Goal: Task Accomplishment & Management: Manage account settings

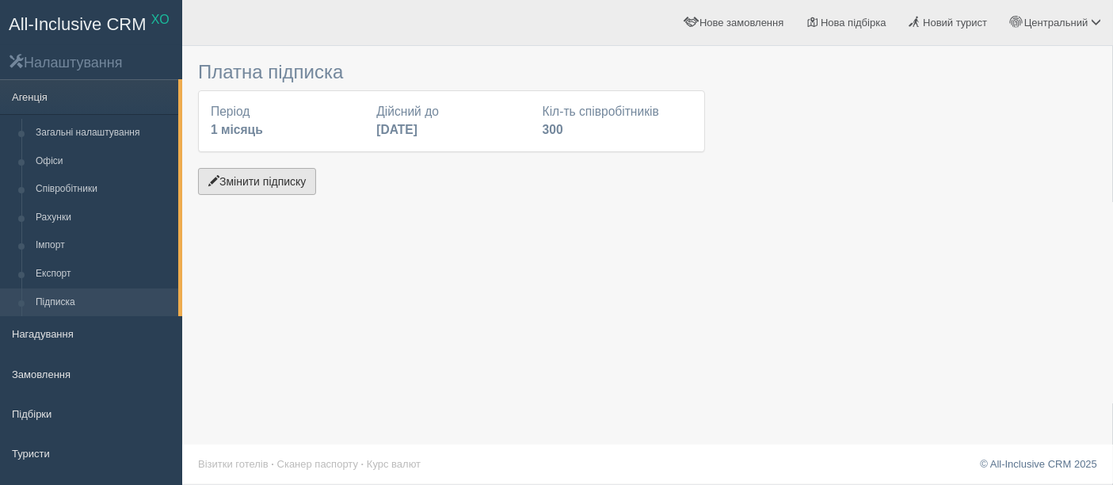
click at [258, 184] on button "Змінити підписку" at bounding box center [257, 181] width 118 height 27
click at [283, 188] on button "Змінити підписку" at bounding box center [257, 181] width 118 height 27
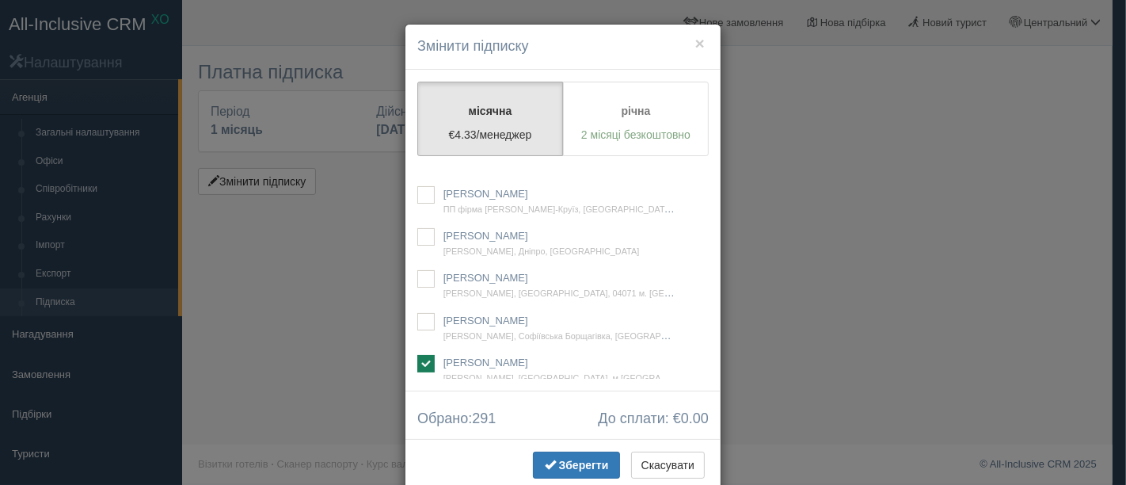
scroll to position [53464, 0]
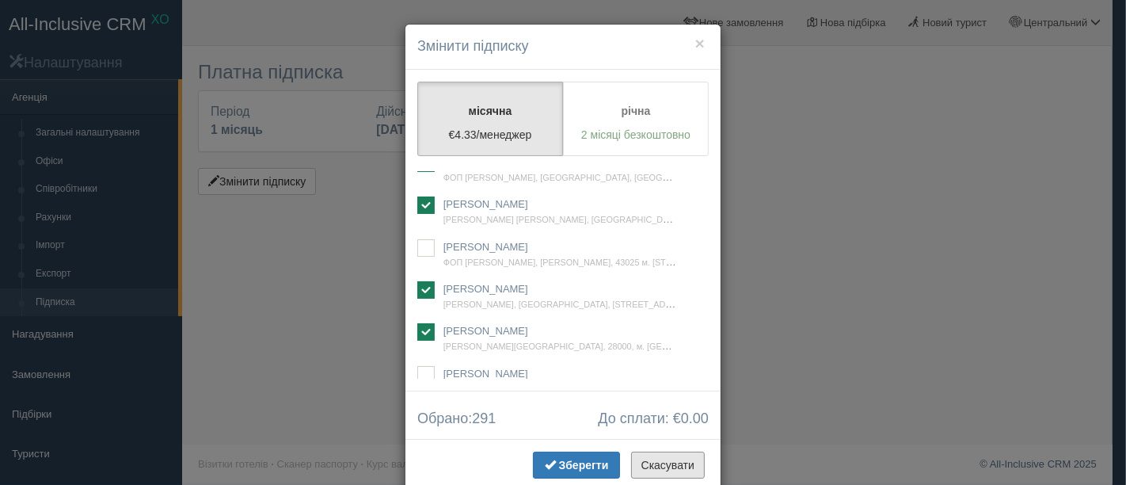
click at [644, 455] on button "Скасувати" at bounding box center [668, 465] width 74 height 27
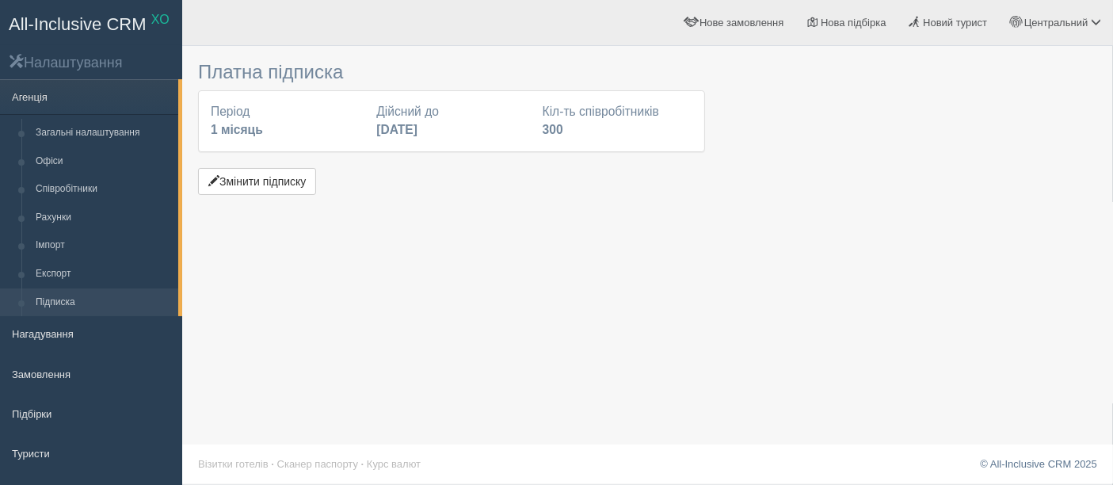
drag, startPoint x: 1038, startPoint y: 175, endPoint x: 284, endPoint y: 64, distance: 761.5
click at [1038, 175] on div at bounding box center [647, 126] width 899 height 145
click at [273, 189] on button "Змінити підписку" at bounding box center [257, 181] width 118 height 27
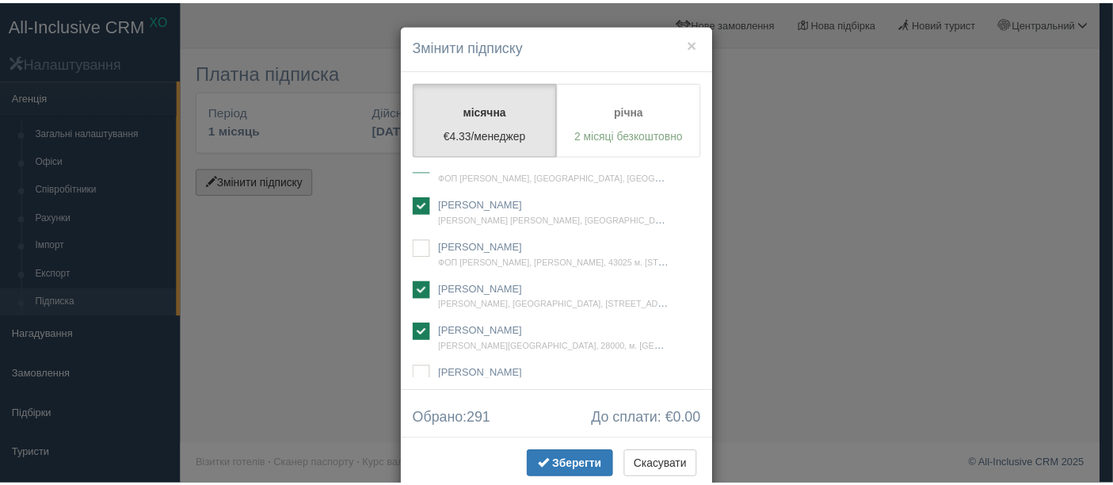
scroll to position [27107, 0]
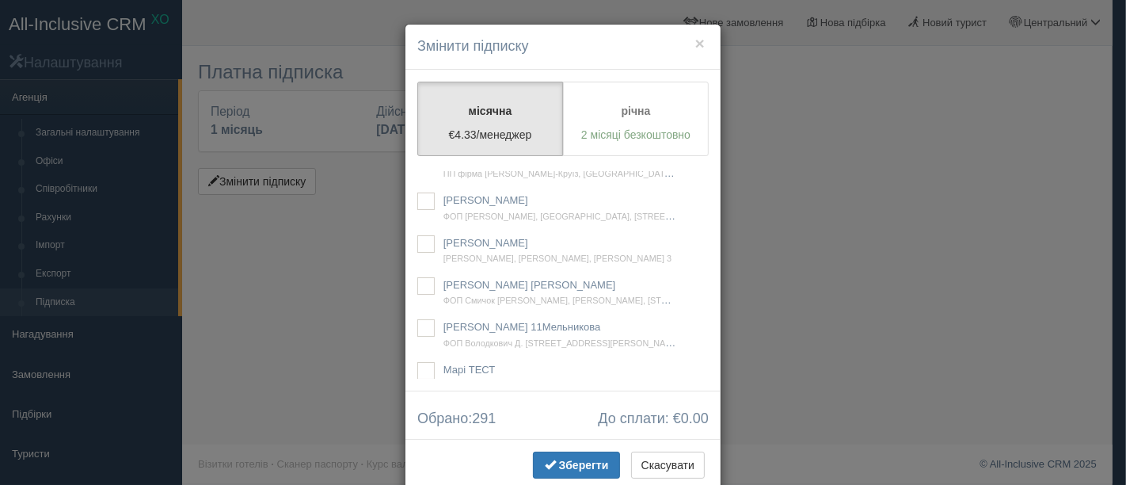
drag, startPoint x: 421, startPoint y: 273, endPoint x: 524, endPoint y: 480, distance: 231.3
checkbox input "true"
click at [547, 465] on span "button" at bounding box center [550, 464] width 11 height 11
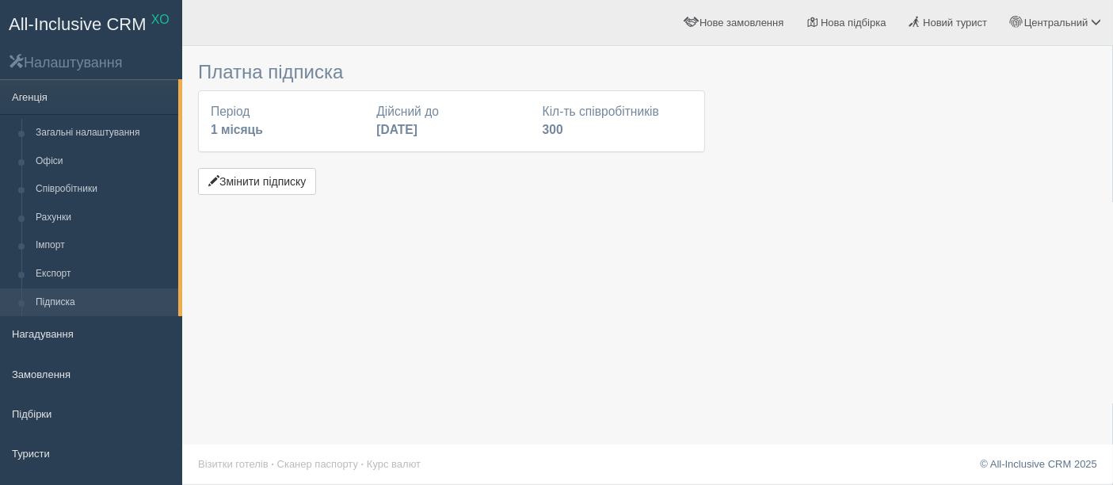
click at [231, 315] on div "Платна підписка Період 1 місяць Дійсний до 31 серпня 2025 Кіл-ть співробітників…" at bounding box center [647, 242] width 931 height 485
click at [279, 181] on button "Змінити підписку" at bounding box center [257, 181] width 118 height 27
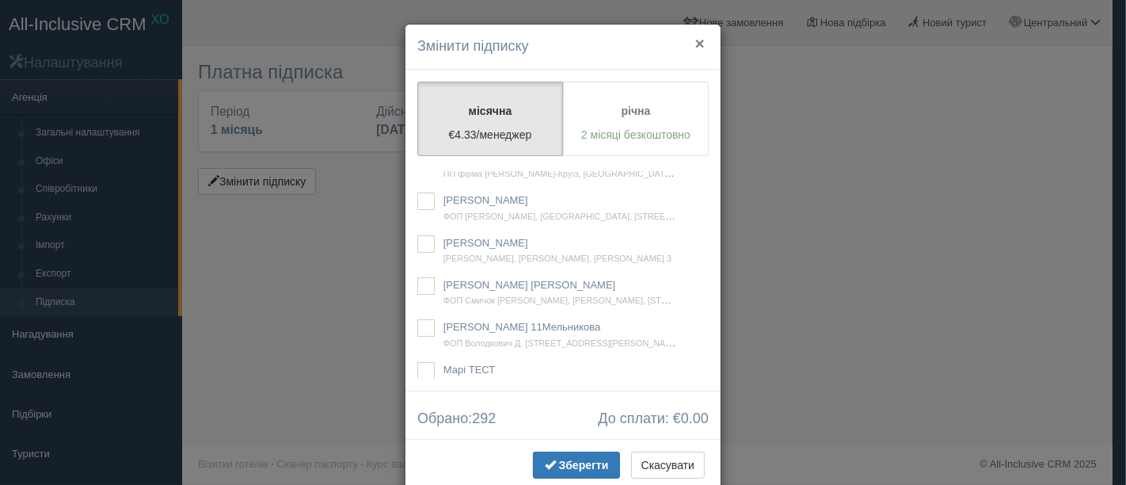
click at [696, 41] on button "×" at bounding box center [701, 43] width 10 height 17
